Goal: Information Seeking & Learning: Learn about a topic

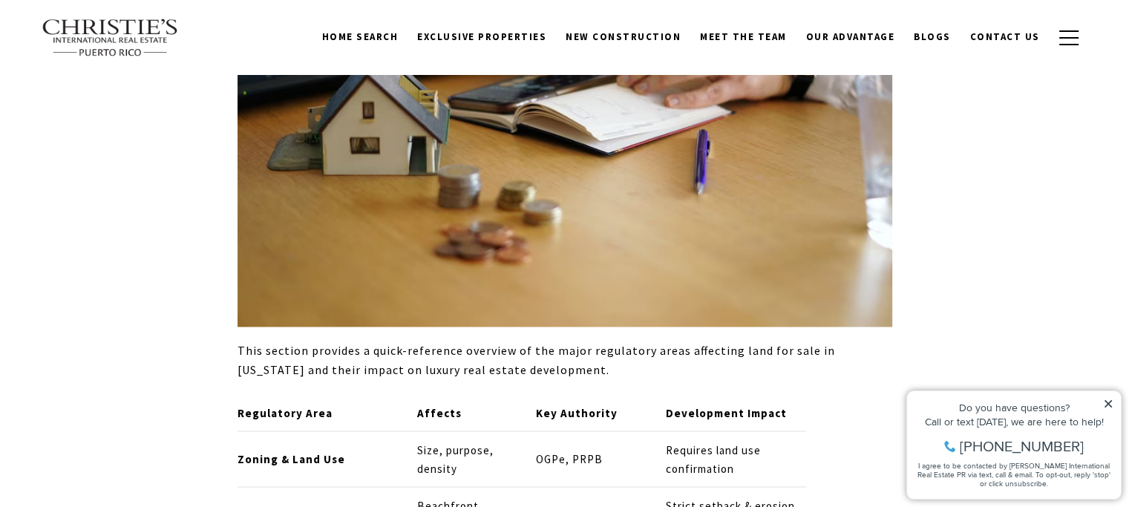
scroll to position [7942, 0]
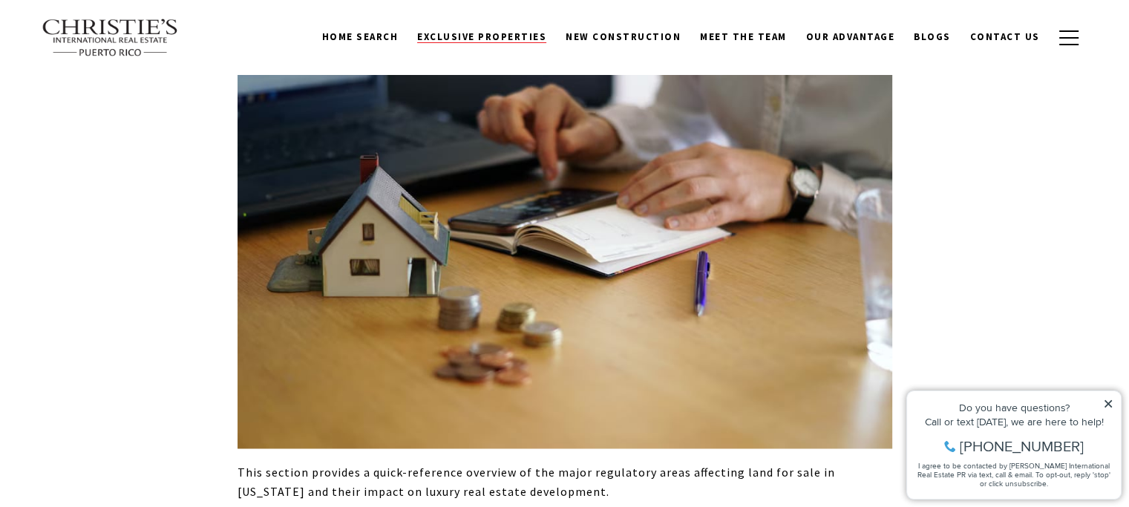
click at [475, 37] on span "Exclusive Properties" at bounding box center [481, 36] width 129 height 13
click at [1063, 40] on button "button" at bounding box center [1069, 37] width 39 height 43
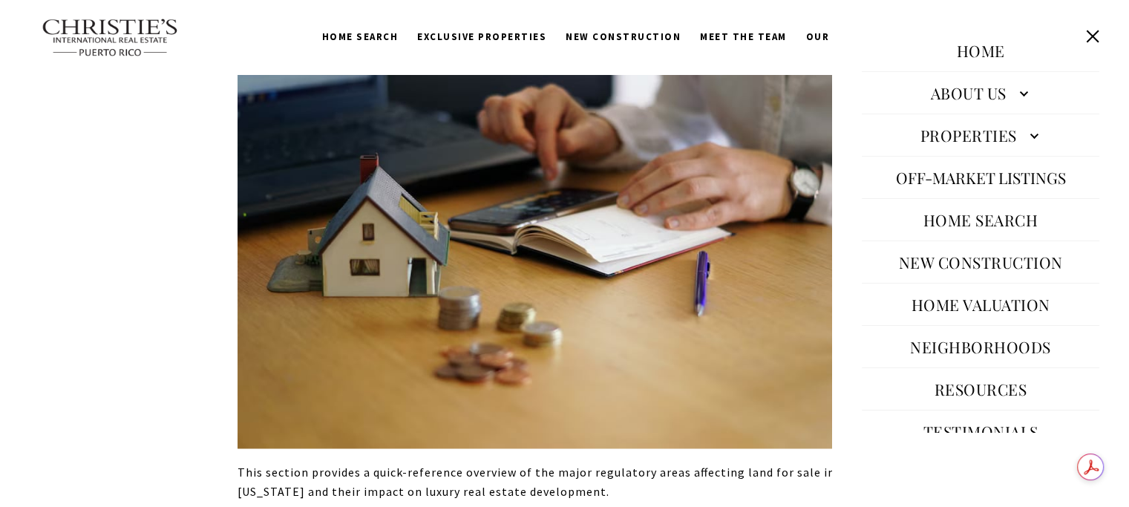
click at [944, 133] on link "Properties" at bounding box center [981, 135] width 238 height 36
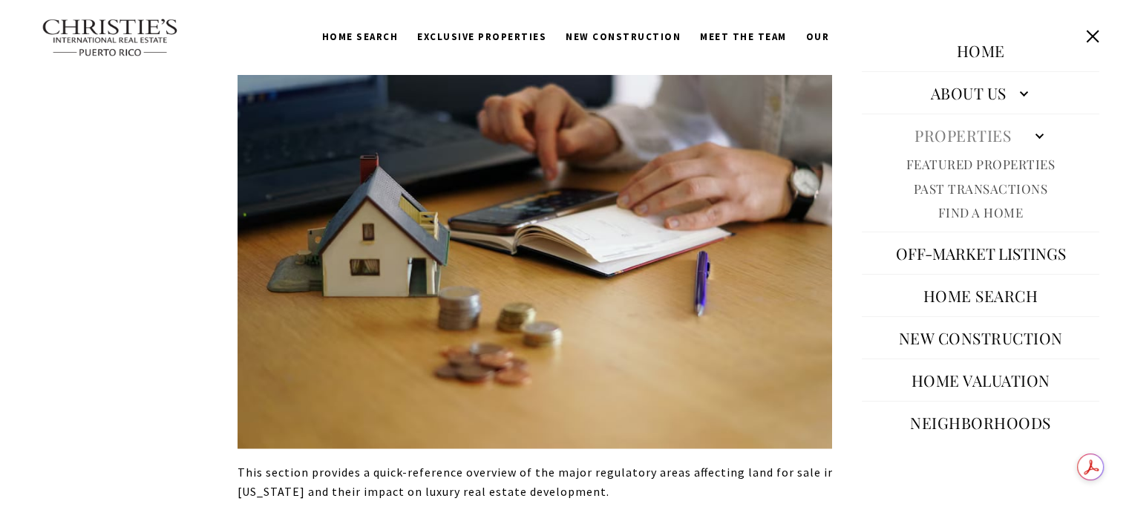
click at [1096, 27] on button "Close this option" at bounding box center [1092, 36] width 28 height 28
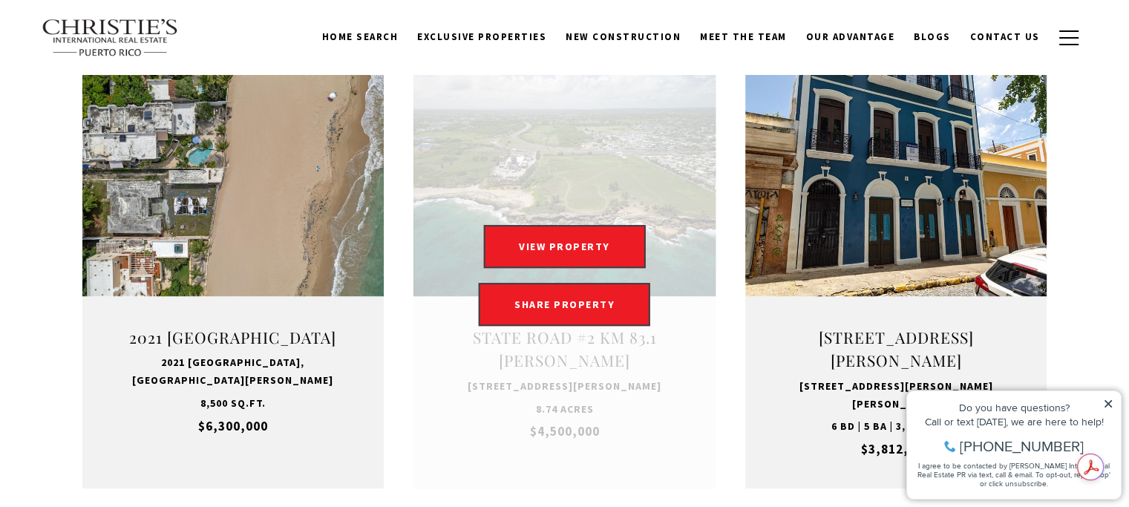
scroll to position [1039, 0]
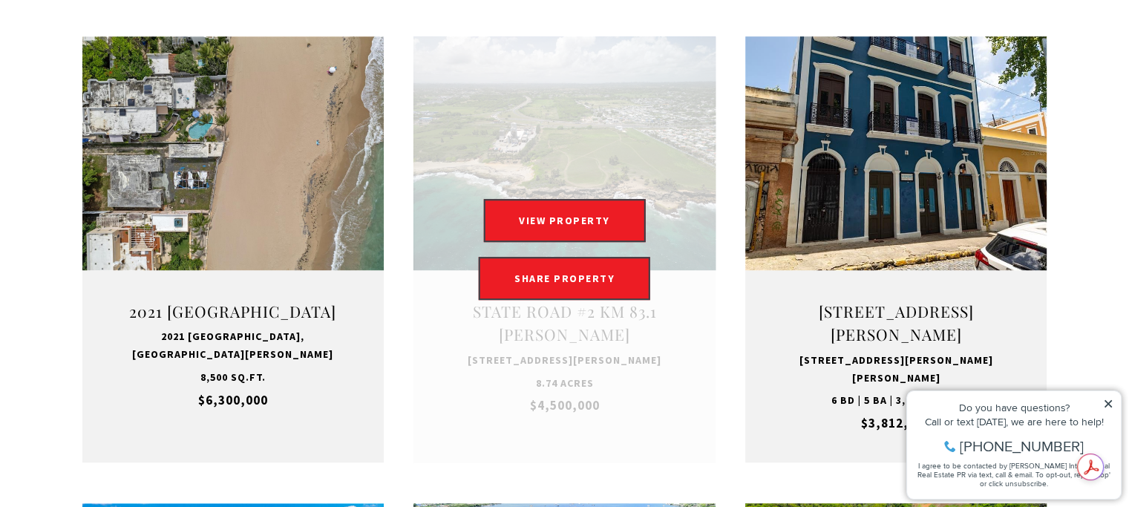
click at [673, 371] on link "Open this option" at bounding box center [564, 249] width 302 height 426
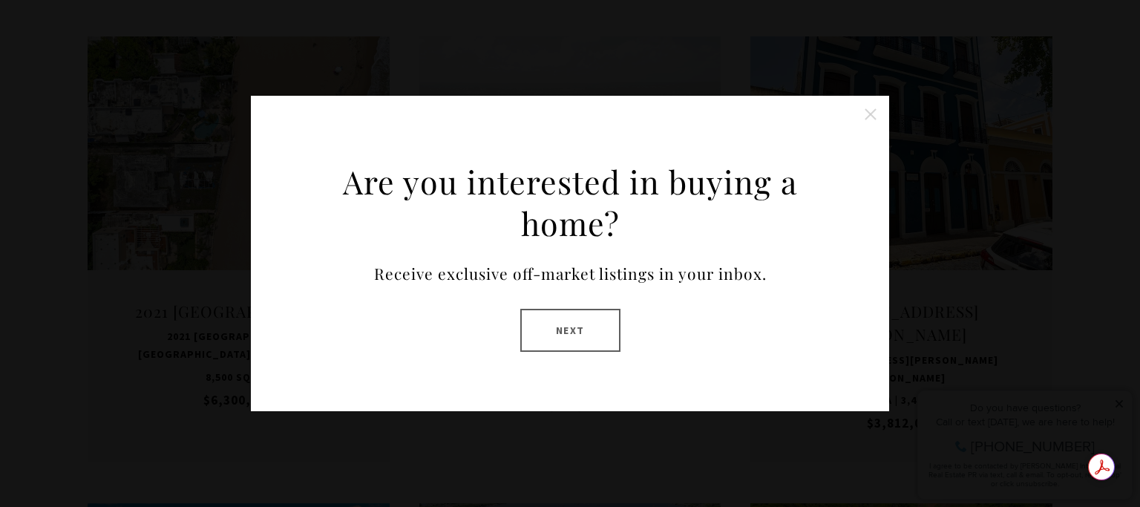
click at [482, 68] on div "Are you interested in buying a home? Receive exclusive off-market listings in y…" at bounding box center [570, 253] width 1140 height 507
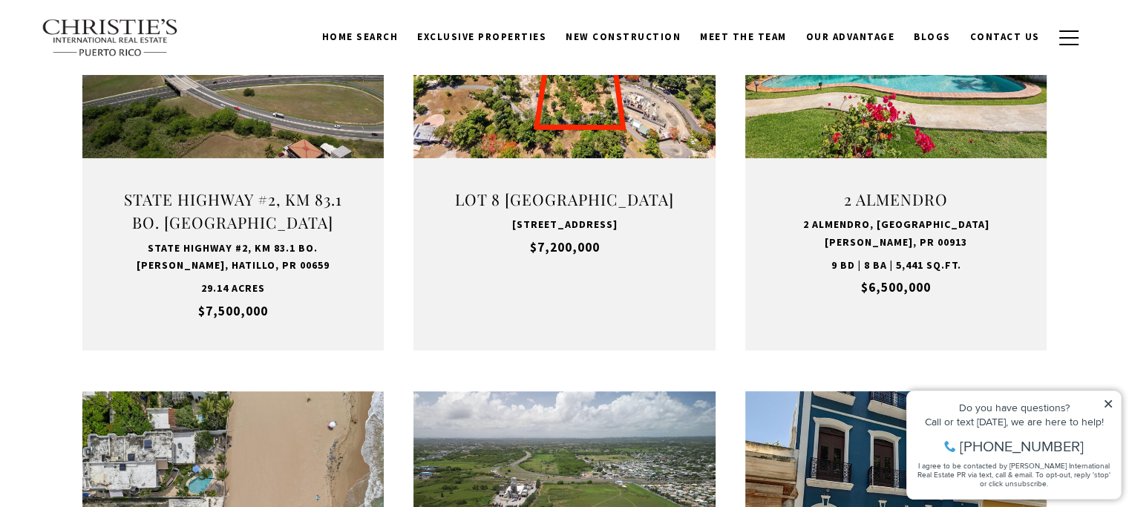
scroll to position [668, 0]
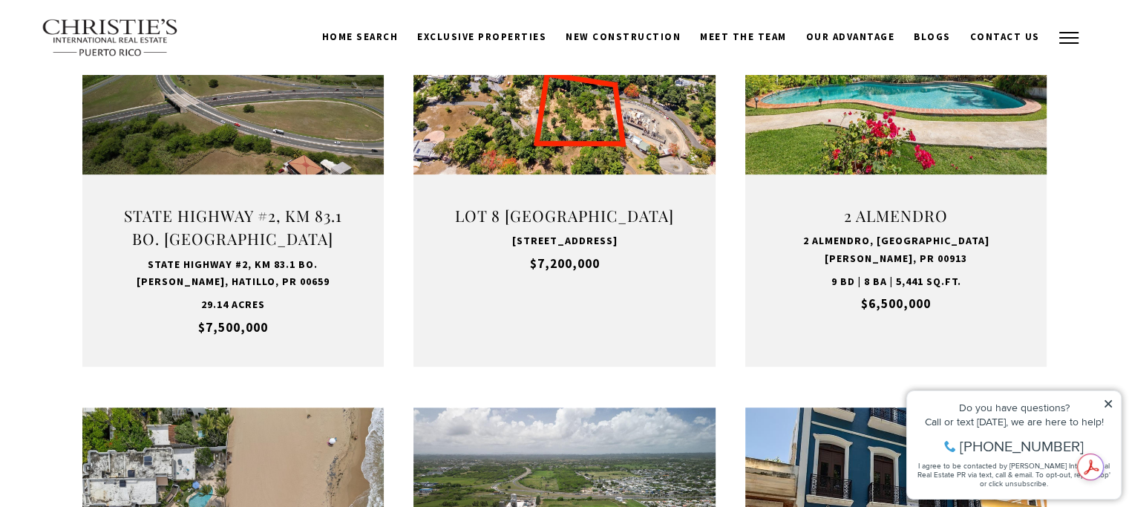
click at [1073, 40] on button "button" at bounding box center [1069, 37] width 39 height 43
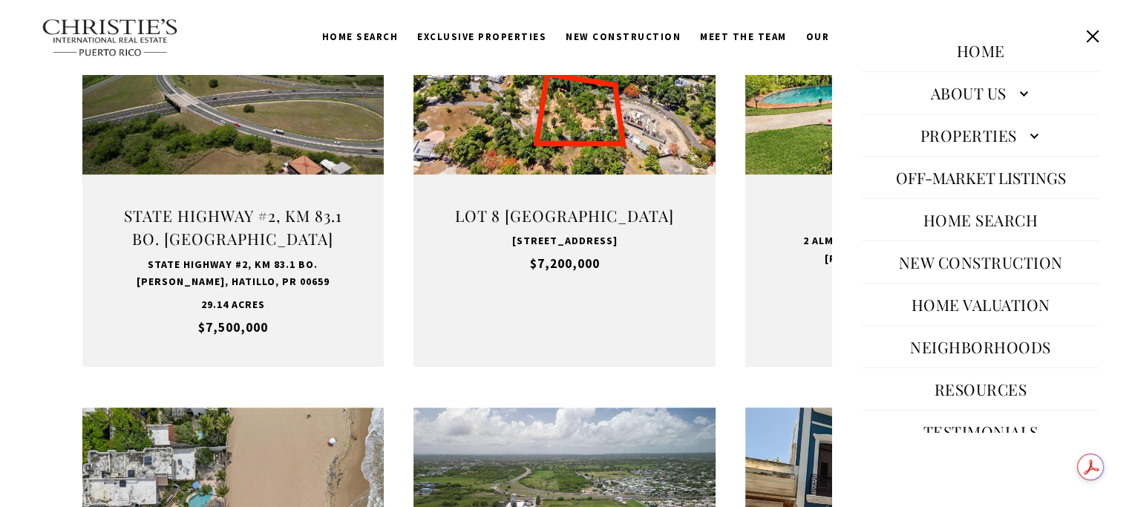
click at [997, 175] on button "Off-Market Listings" at bounding box center [980, 178] width 185 height 36
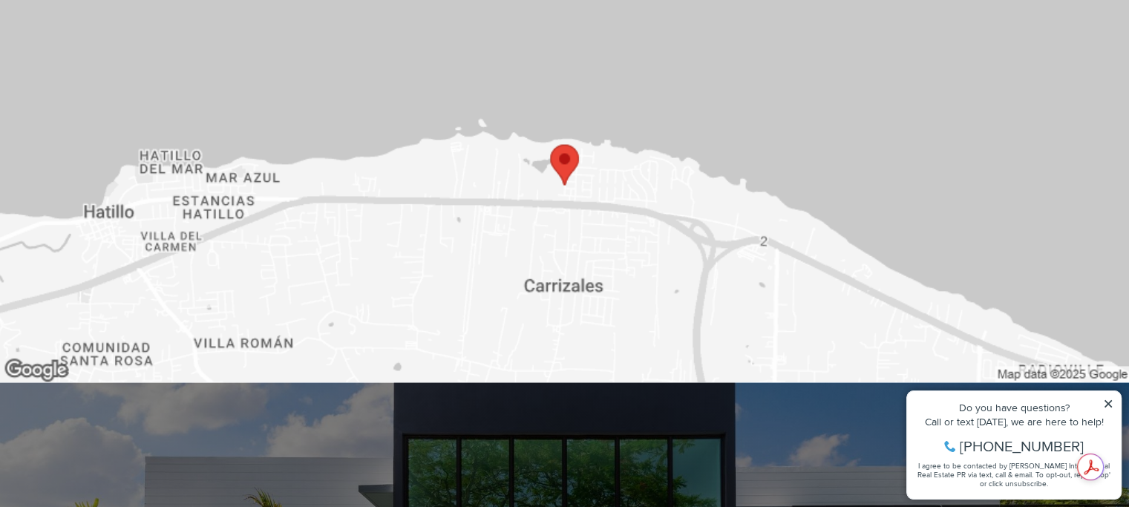
scroll to position [3266, 0]
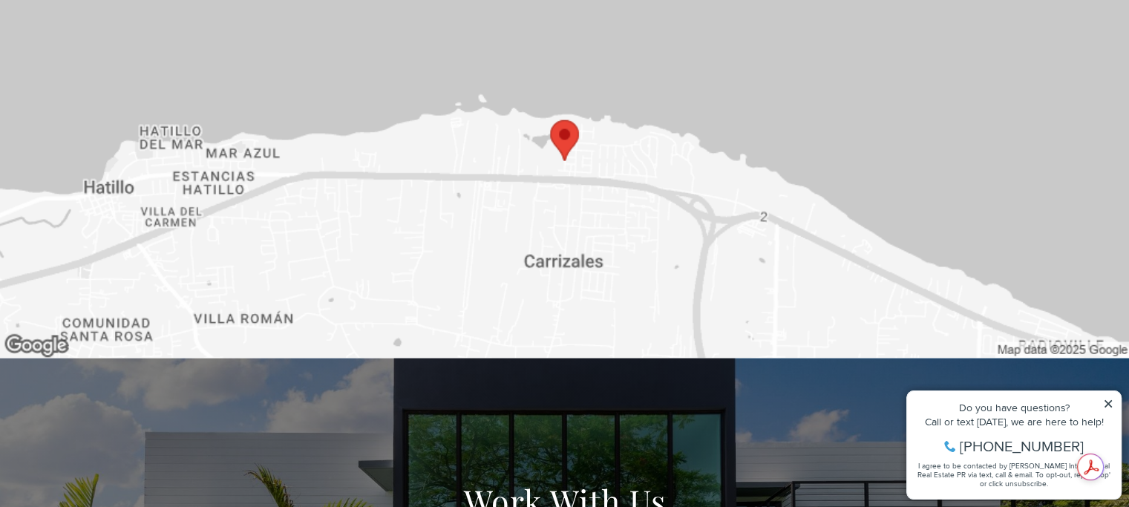
click at [369, 229] on img at bounding box center [564, 161] width 1129 height 395
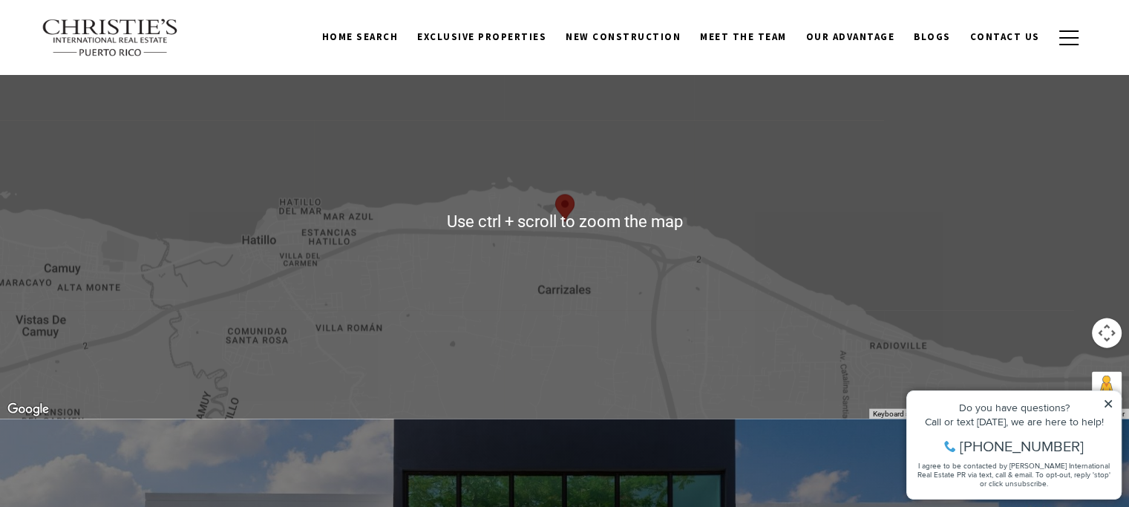
scroll to position [3192, 0]
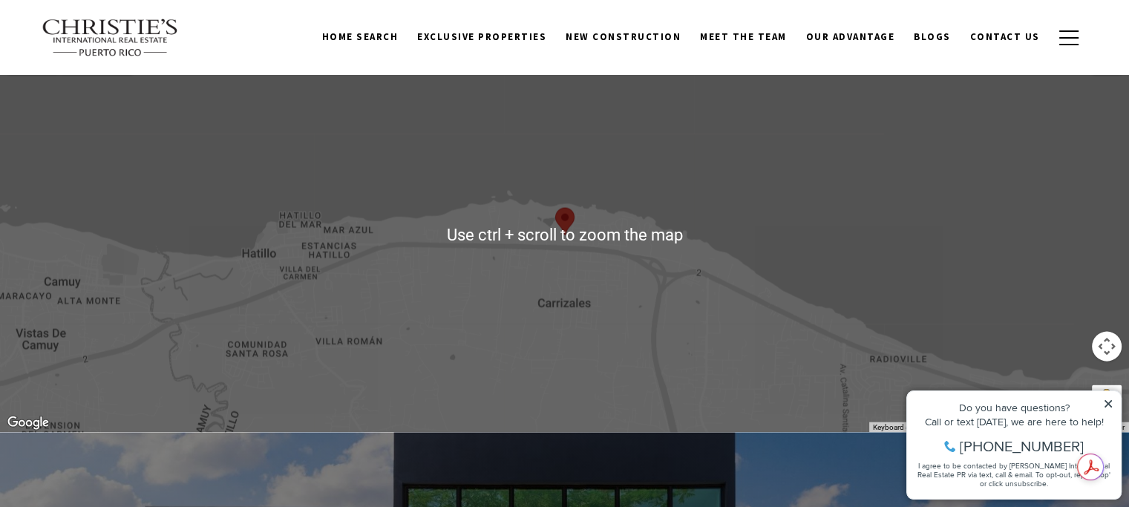
click at [1113, 344] on button "Map camera controls" at bounding box center [1107, 347] width 30 height 30
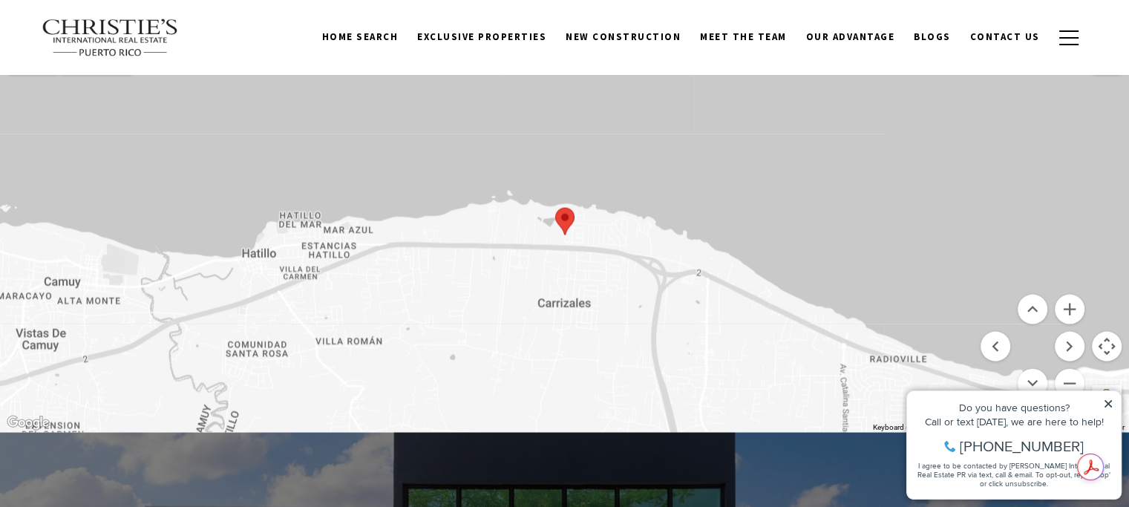
click at [1071, 380] on div "Property added to favorites View 3 saved properties Property added to favorites…" at bounding box center [1014, 438] width 230 height 138
click at [1071, 379] on div "Property added to favorites View 3 saved properties Property added to favorites…" at bounding box center [1014, 438] width 230 height 138
click at [1107, 399] on icon at bounding box center [1108, 404] width 10 height 10
click at [1107, 400] on icon at bounding box center [1108, 404] width 10 height 10
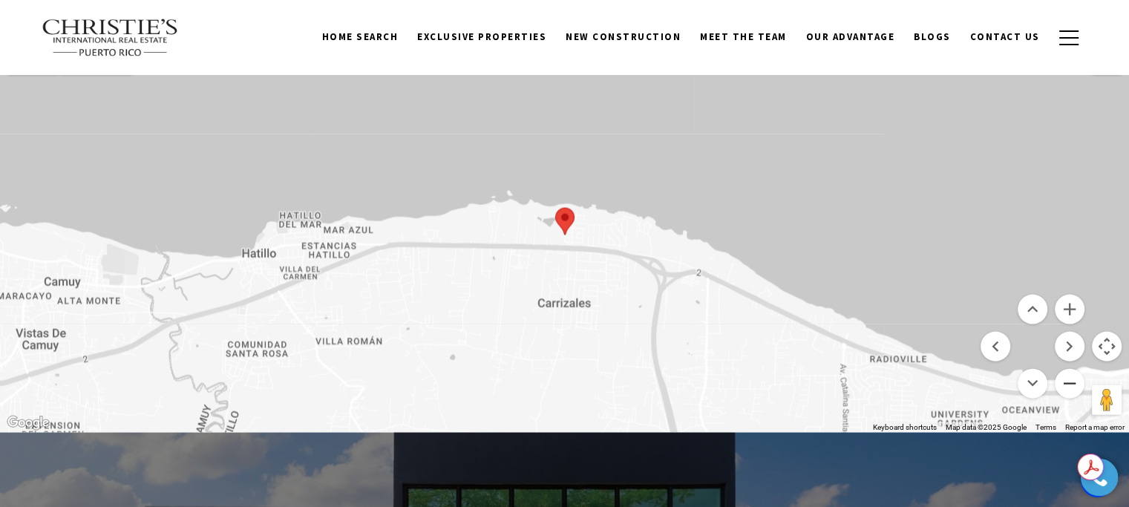
click at [1072, 379] on button "Zoom out" at bounding box center [1070, 384] width 30 height 30
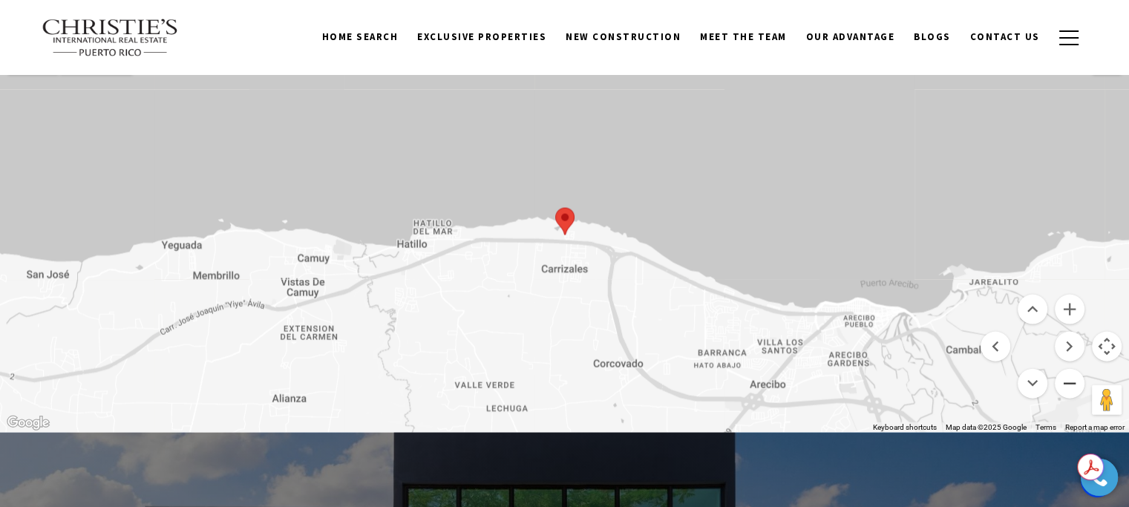
click at [1072, 379] on button "Zoom out" at bounding box center [1070, 384] width 30 height 30
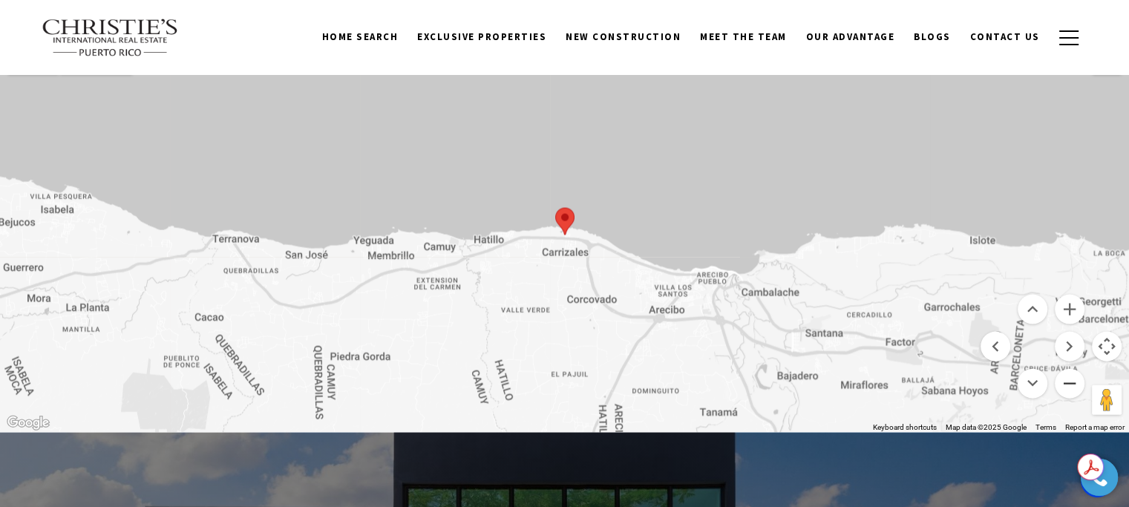
click at [1072, 379] on button "Zoom out" at bounding box center [1070, 384] width 30 height 30
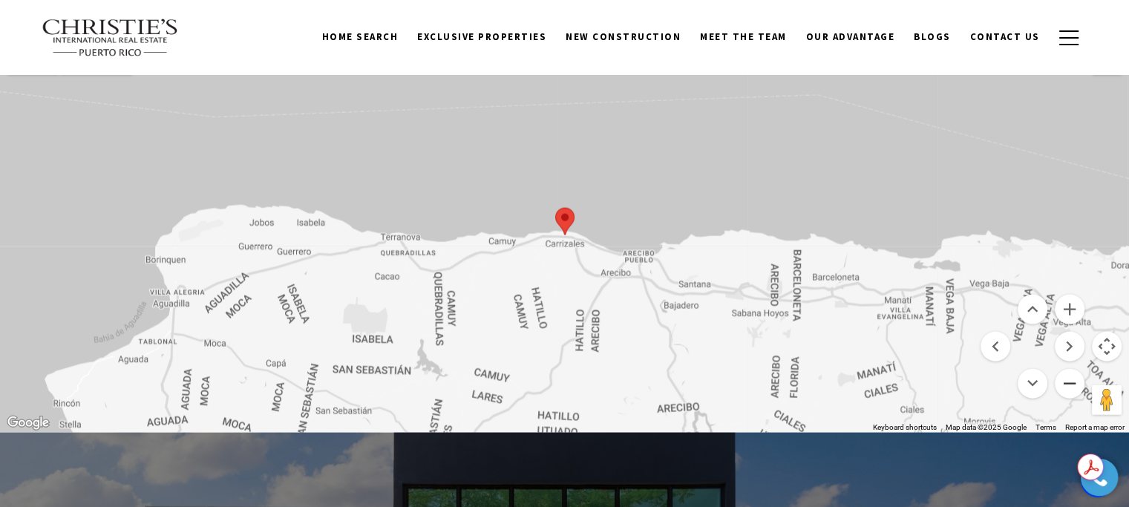
click at [1072, 379] on button "Zoom out" at bounding box center [1070, 384] width 30 height 30
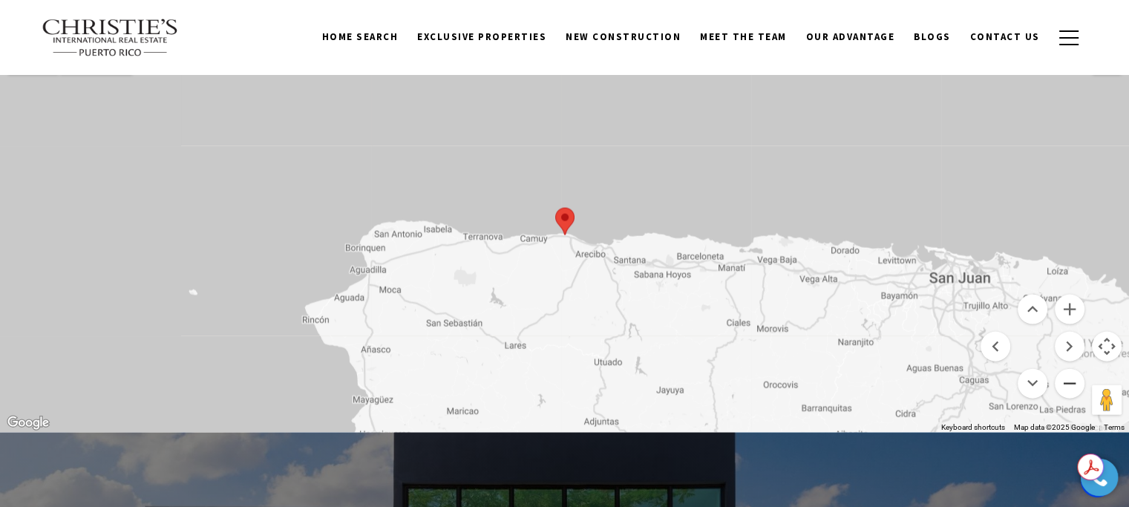
click at [1072, 379] on button "Zoom out" at bounding box center [1070, 384] width 30 height 30
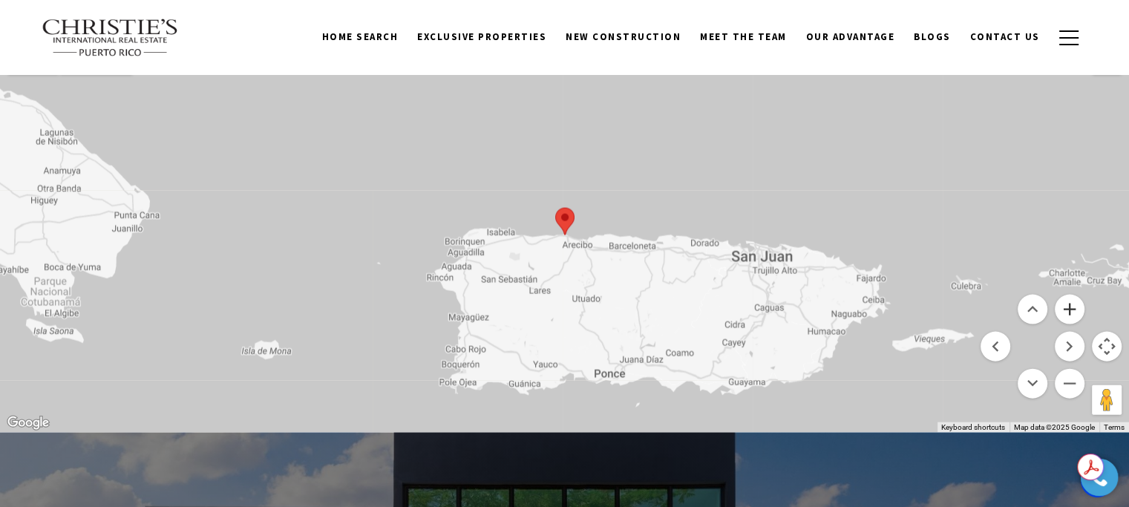
click at [1069, 305] on button "Zoom in" at bounding box center [1070, 310] width 30 height 30
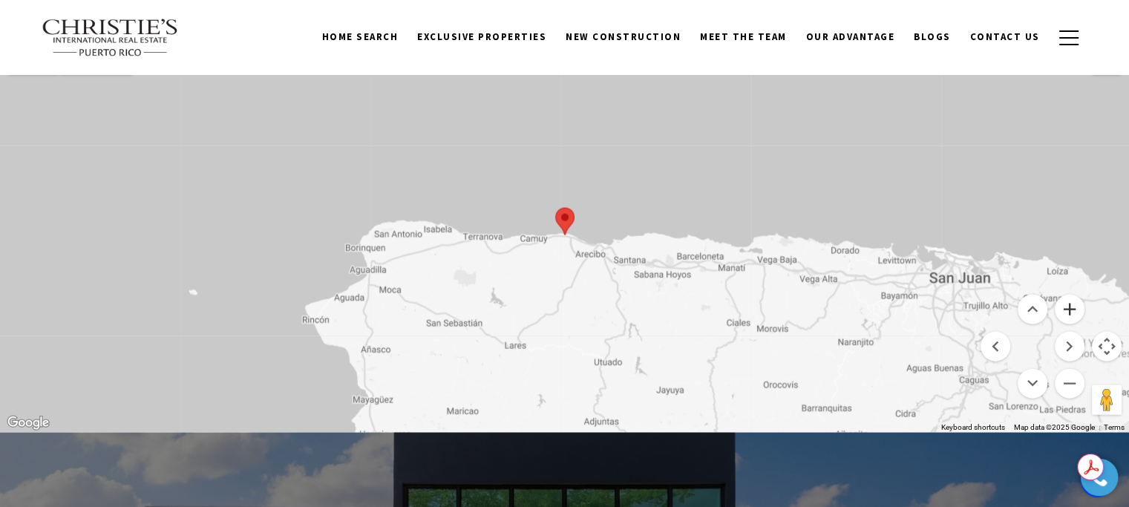
click at [1069, 305] on button "Zoom in" at bounding box center [1070, 310] width 30 height 30
